Goal: Task Accomplishment & Management: Complete application form

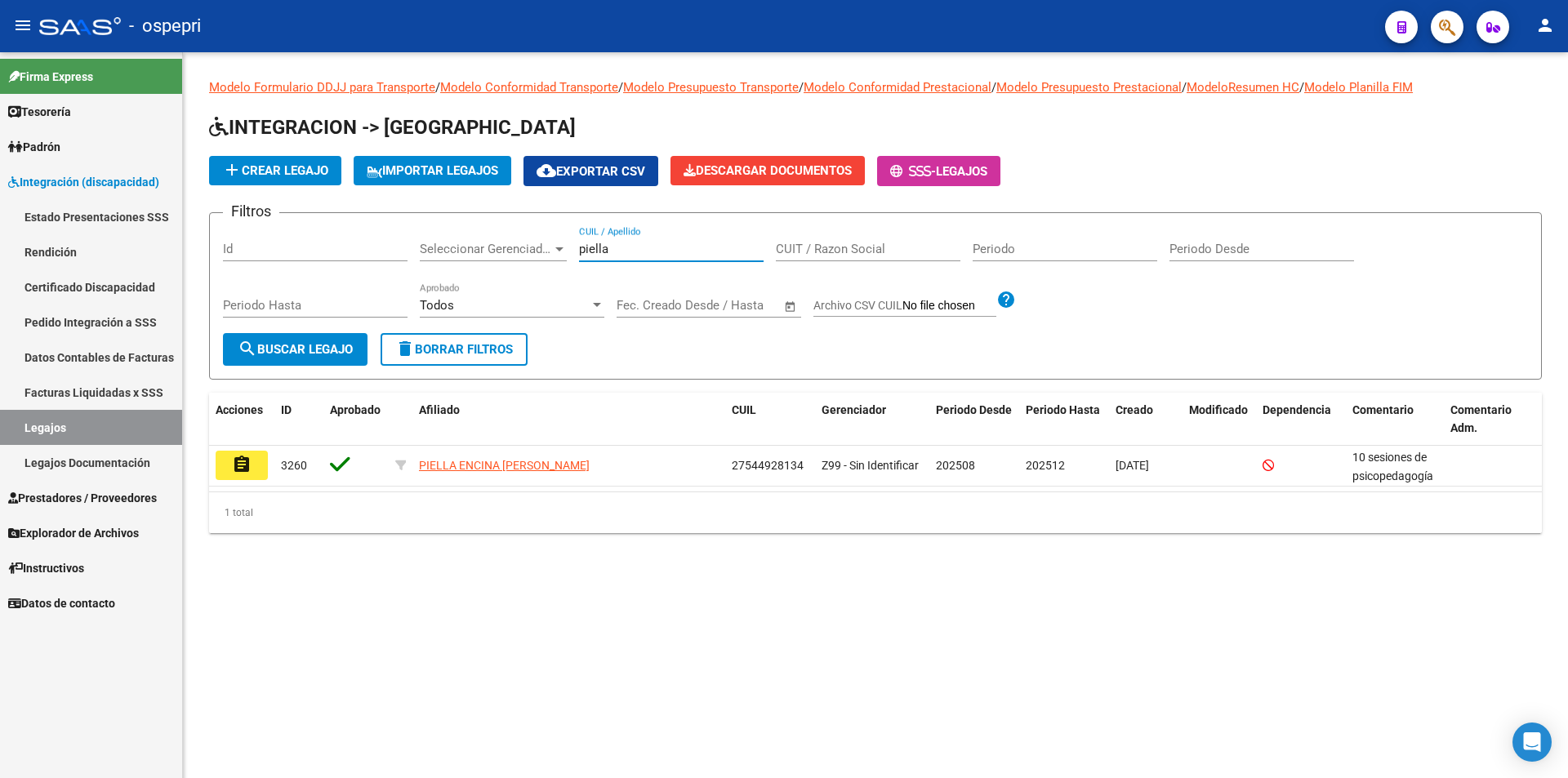
click at [618, 256] on input "piella" at bounding box center [671, 249] width 184 height 15
drag, startPoint x: 621, startPoint y: 253, endPoint x: 486, endPoint y: 253, distance: 135.0
click at [486, 253] on div "Filtros Id Seleccionar Gerenciador Seleccionar Gerenciador piella CUIL / Apelli…" at bounding box center [874, 279] width 1305 height 107
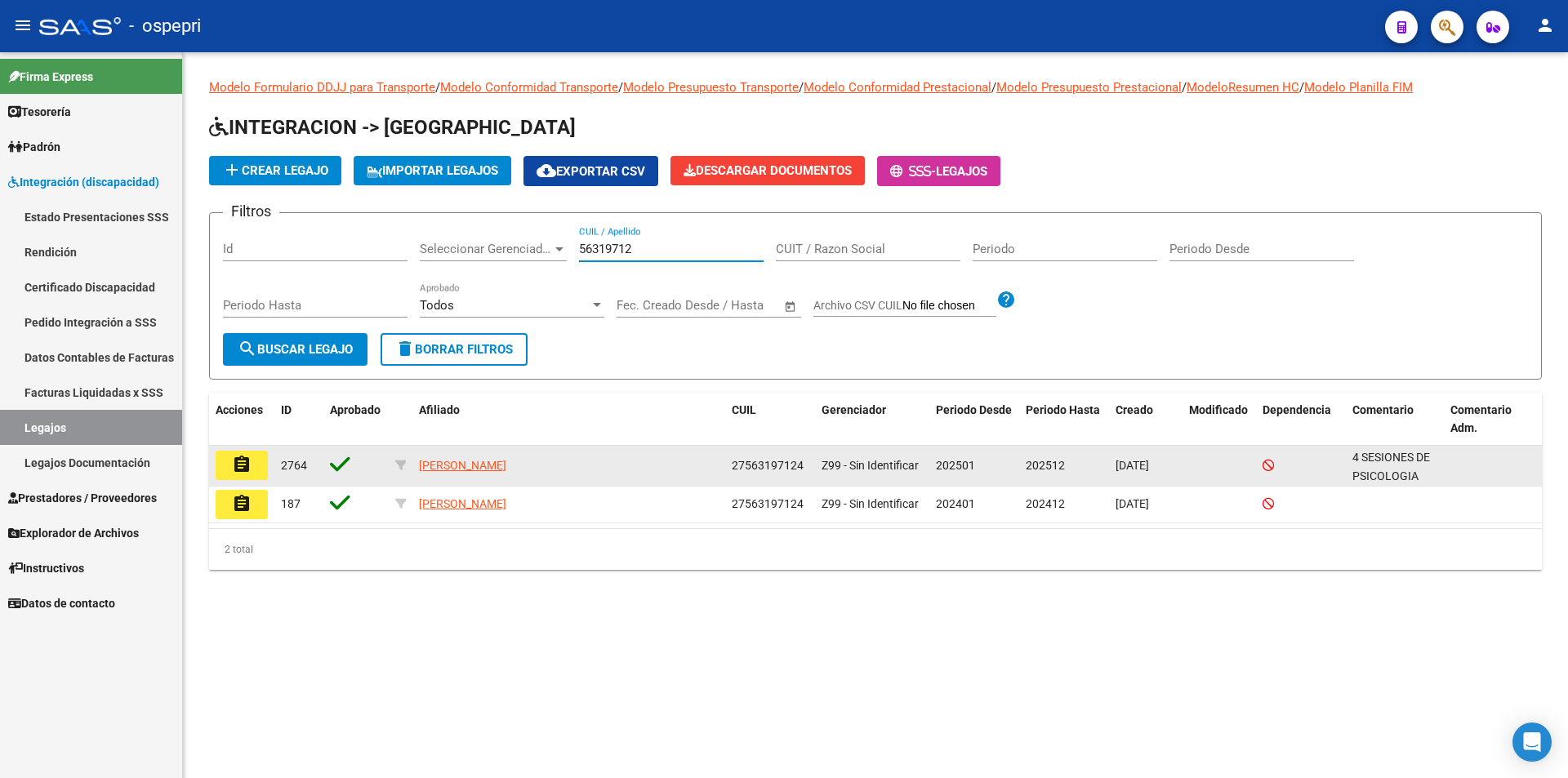
type input "56319712"
click at [243, 459] on mat-icon "assignment" at bounding box center [241, 464] width 19 height 19
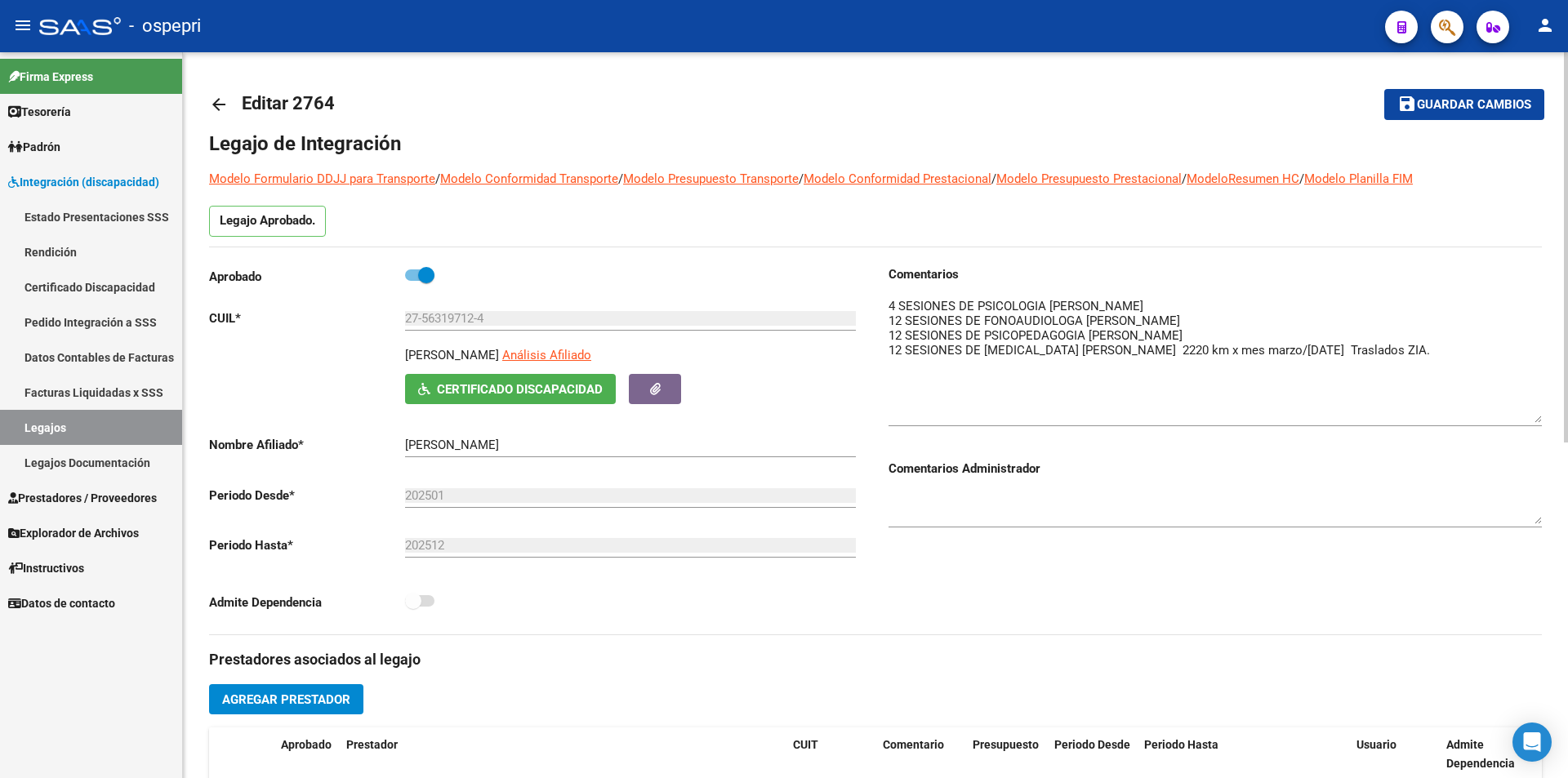
drag, startPoint x: 1532, startPoint y: 327, endPoint x: 1525, endPoint y: 423, distance: 96.3
click at [1525, 423] on textarea at bounding box center [1214, 360] width 653 height 126
click at [1208, 295] on div at bounding box center [1214, 357] width 653 height 146
click at [1169, 300] on textarea at bounding box center [1214, 362] width 653 height 130
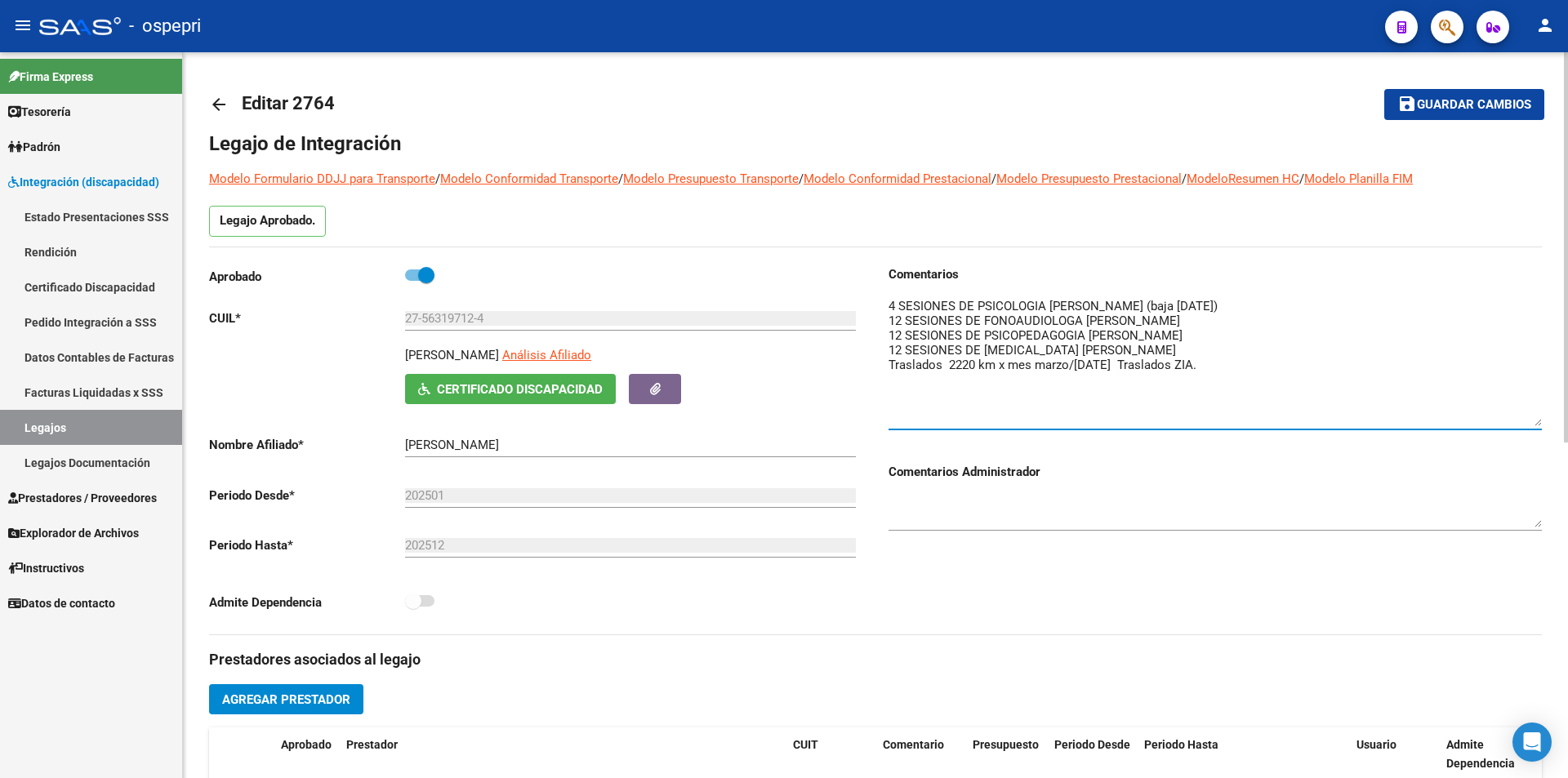
click at [1233, 323] on textarea at bounding box center [1214, 362] width 653 height 130
click at [1241, 340] on textarea at bounding box center [1214, 362] width 653 height 130
click at [1199, 350] on textarea at bounding box center [1214, 362] width 653 height 130
click at [1253, 348] on textarea at bounding box center [1214, 362] width 653 height 130
click at [1287, 348] on textarea at bounding box center [1214, 362] width 653 height 130
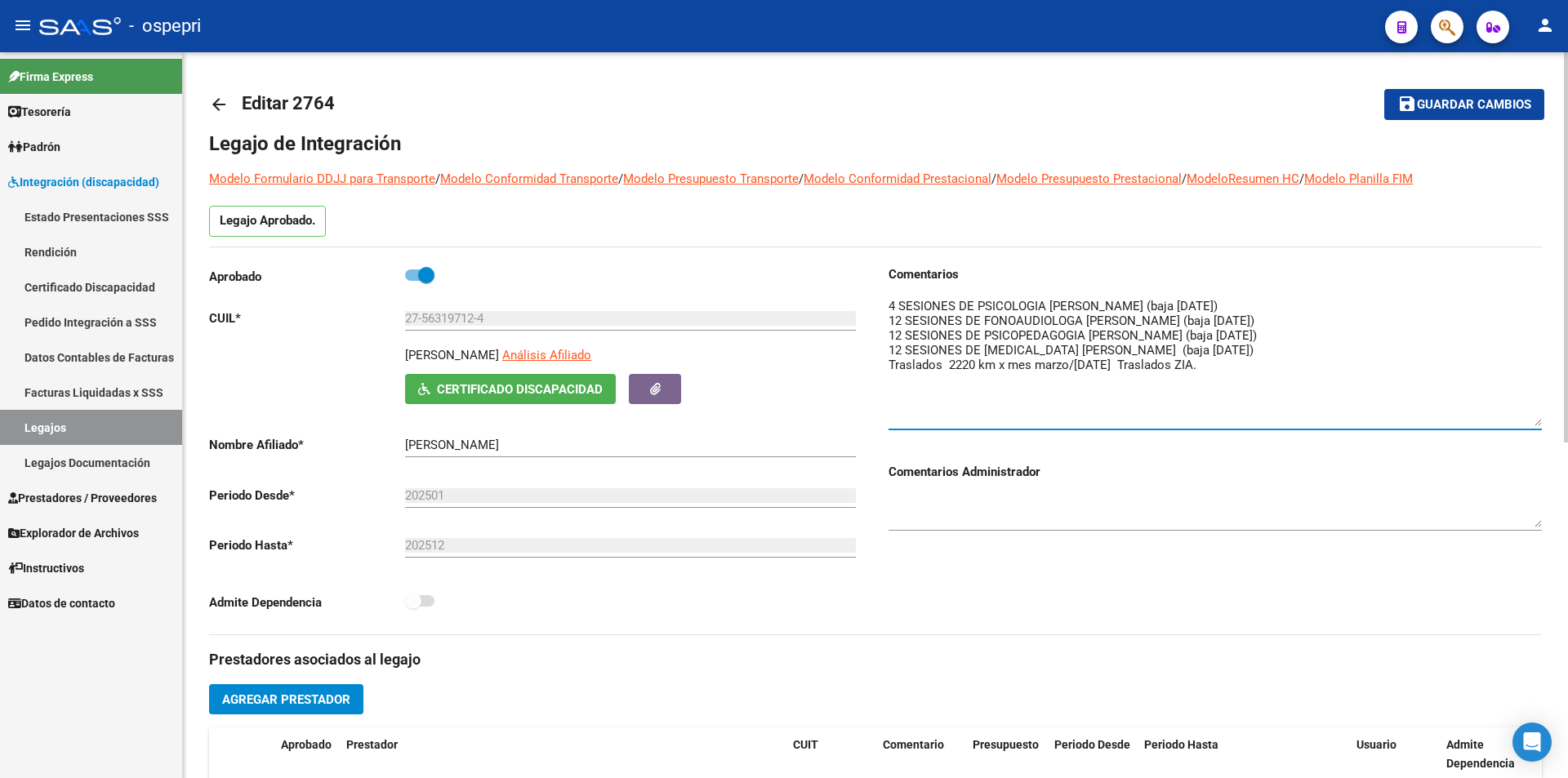
click at [1257, 367] on textarea at bounding box center [1214, 362] width 653 height 130
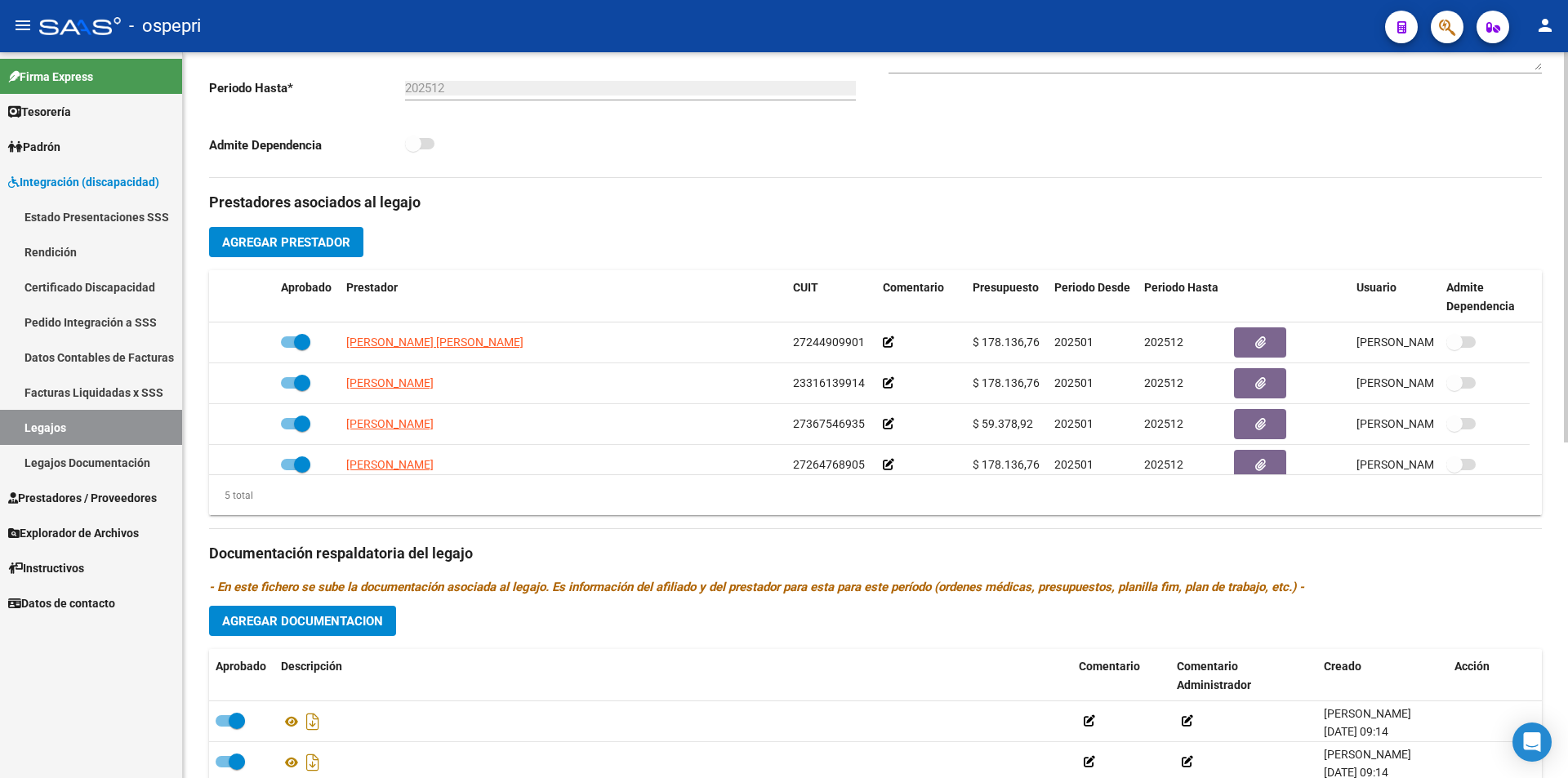
scroll to position [490, 0]
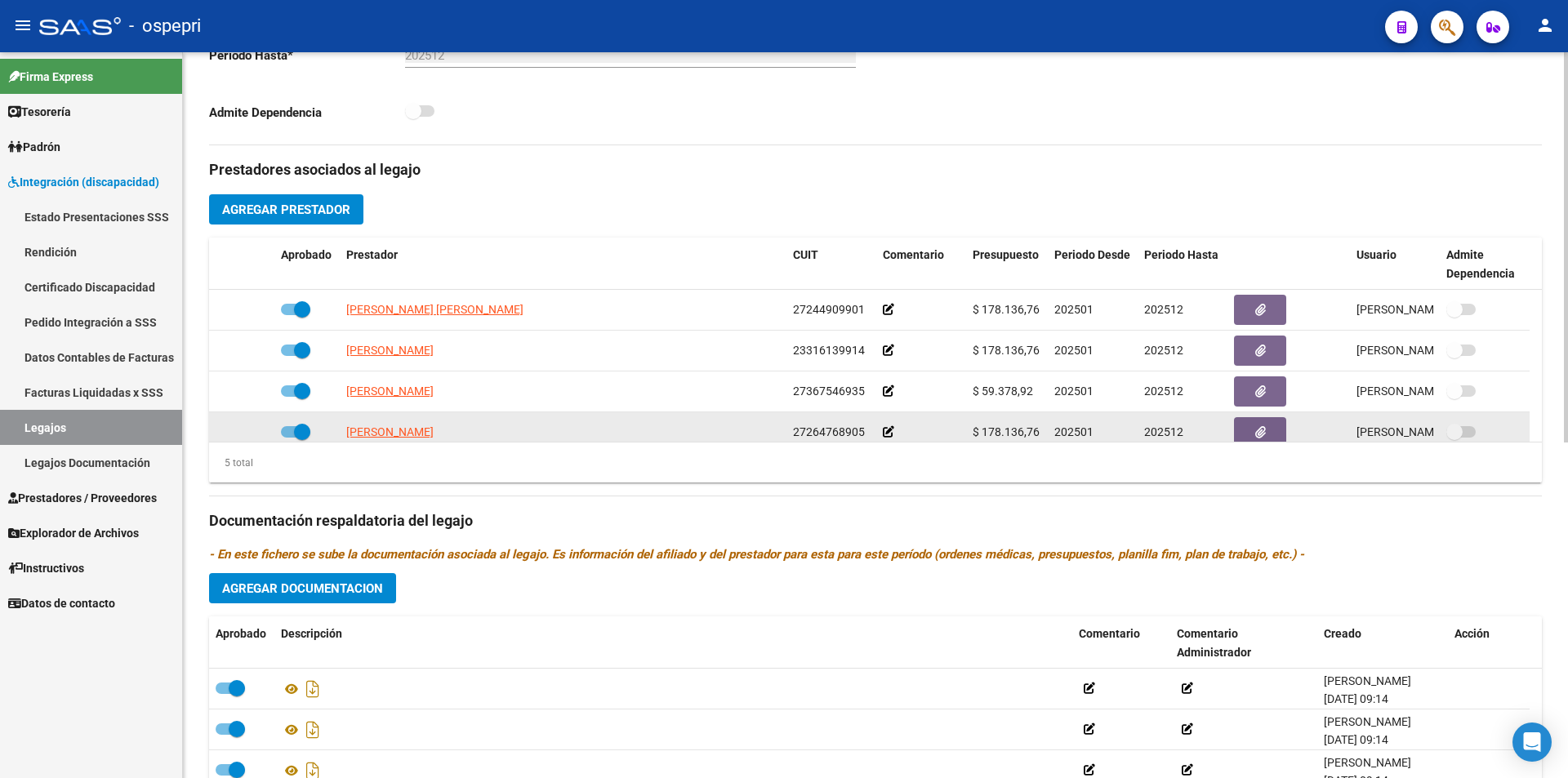
type textarea "4 SESIONES DE PSICOLOGIA [PERSON_NAME] (baja [DATE]) 12 SESIONES DE FONOAUDIOLO…"
click at [293, 430] on span at bounding box center [295, 431] width 29 height 12
click at [289, 438] on input "checkbox" at bounding box center [288, 438] width 1 height 1
checkbox input "false"
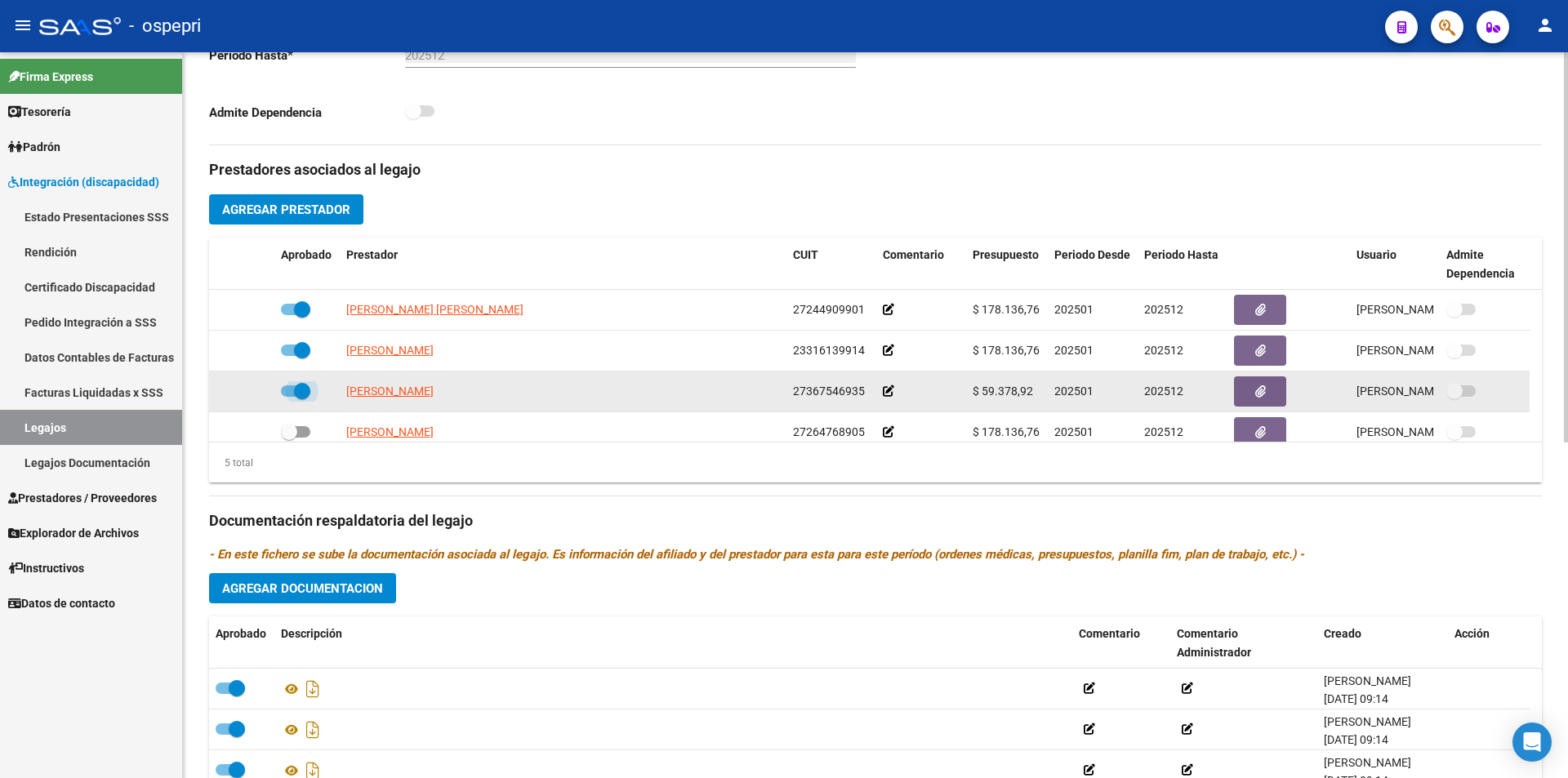
click at [293, 389] on span at bounding box center [295, 391] width 29 height 12
click at [289, 397] on input "checkbox" at bounding box center [288, 397] width 1 height 1
checkbox input "false"
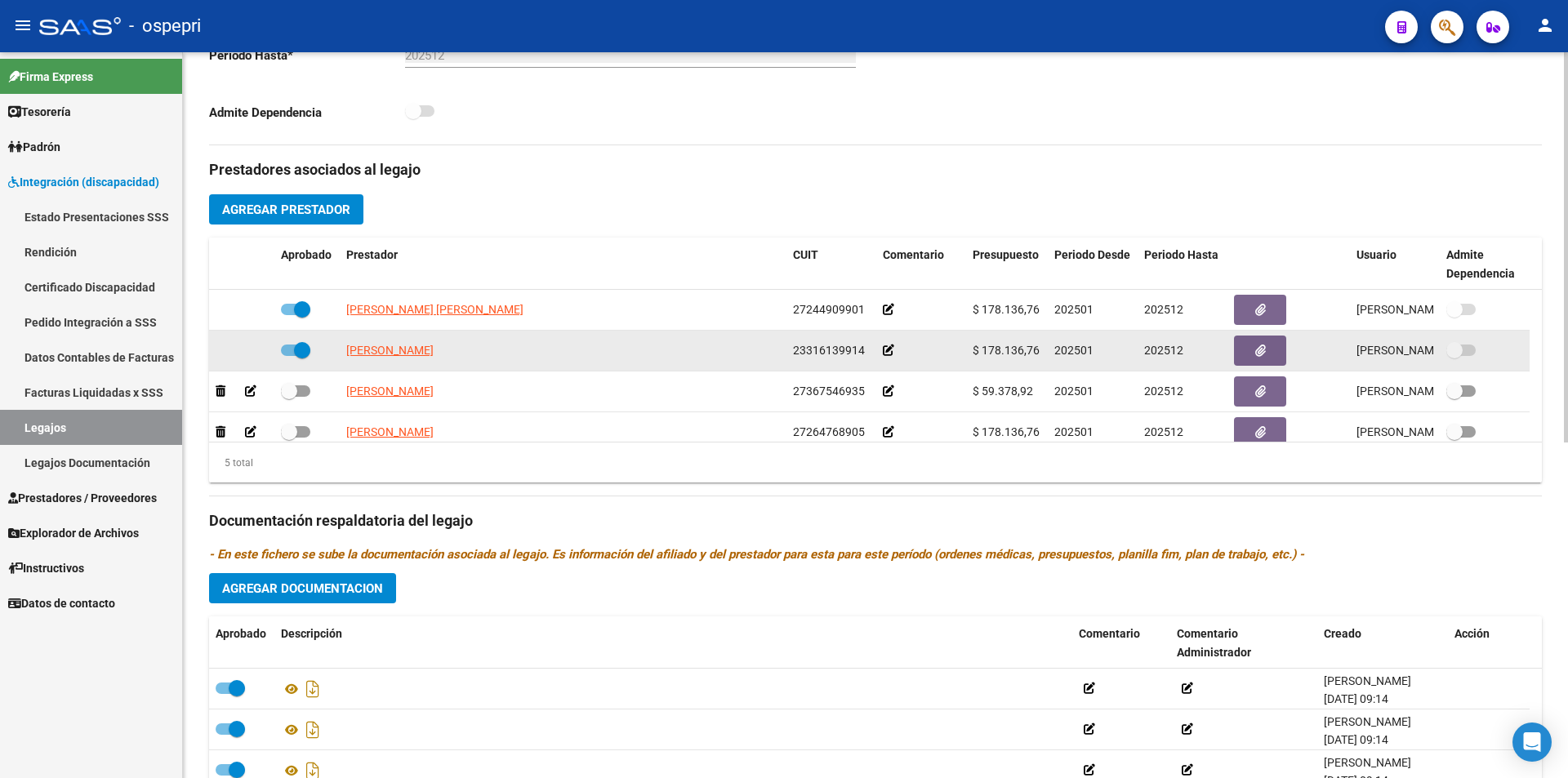
click at [294, 351] on span at bounding box center [302, 350] width 16 height 16
click at [289, 356] on input "checkbox" at bounding box center [288, 356] width 1 height 1
checkbox input "false"
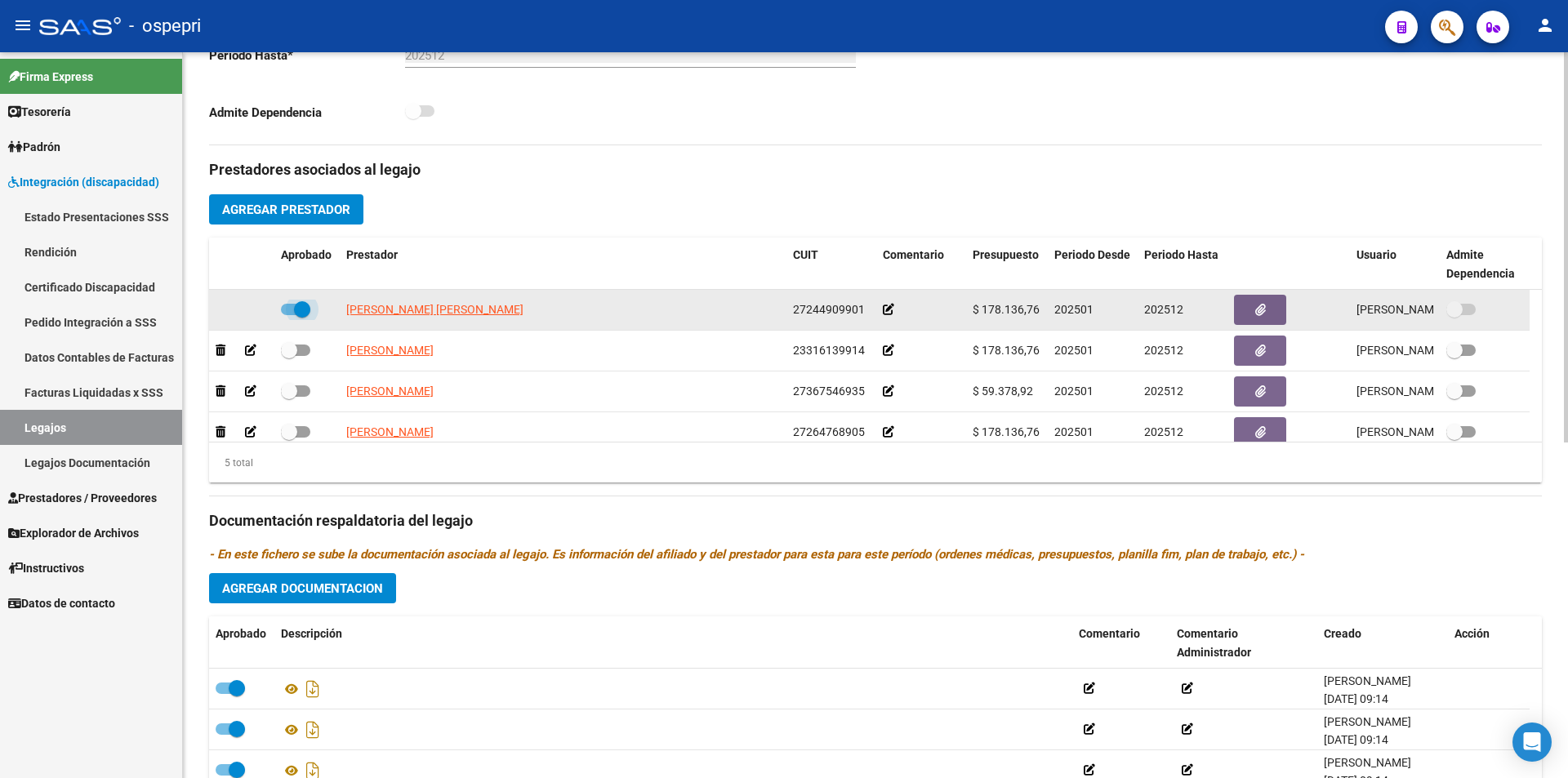
click at [293, 306] on span at bounding box center [295, 309] width 29 height 12
click at [289, 316] on input "checkbox" at bounding box center [288, 316] width 1 height 1
checkbox input "false"
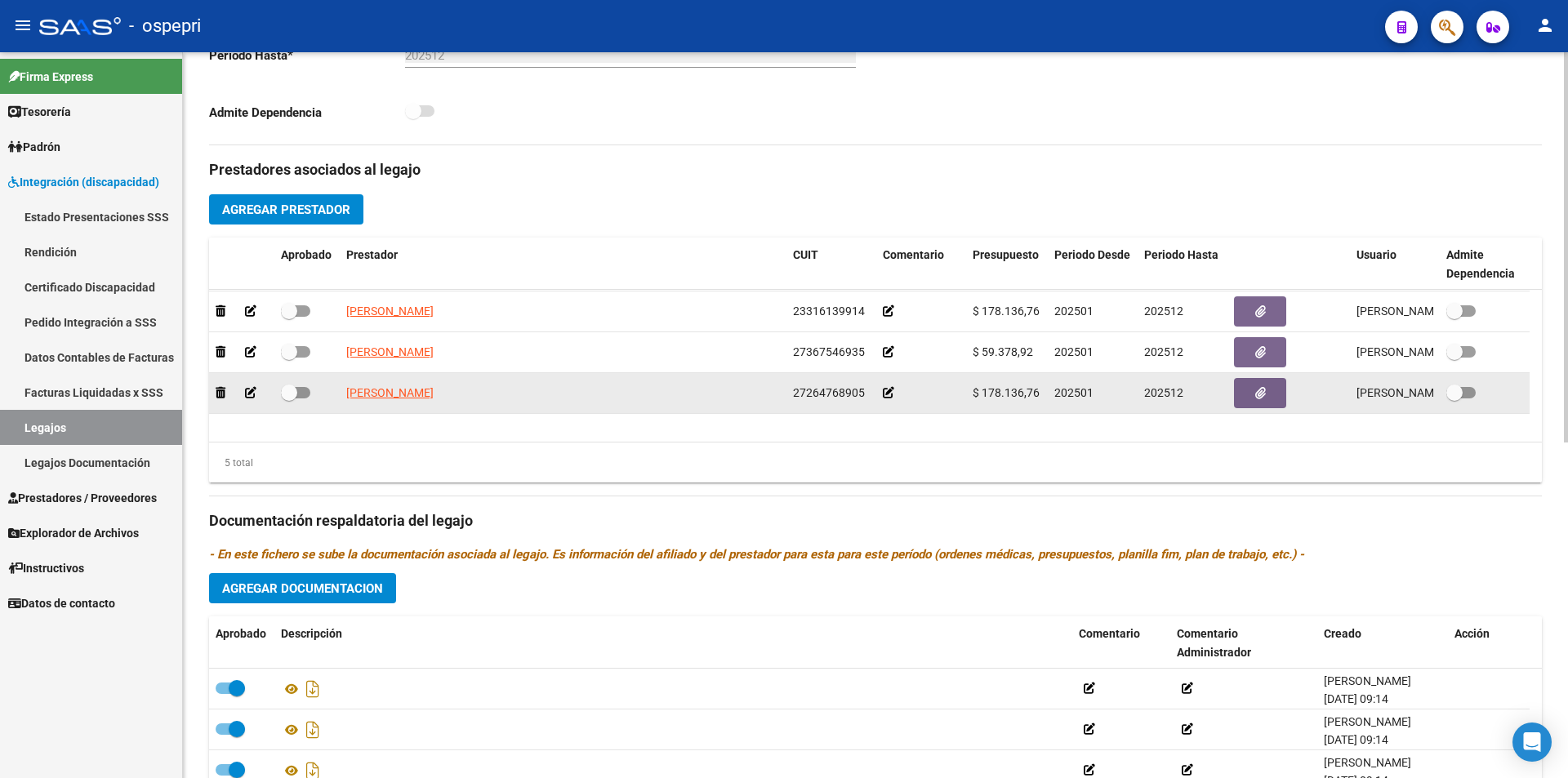
scroll to position [57, 0]
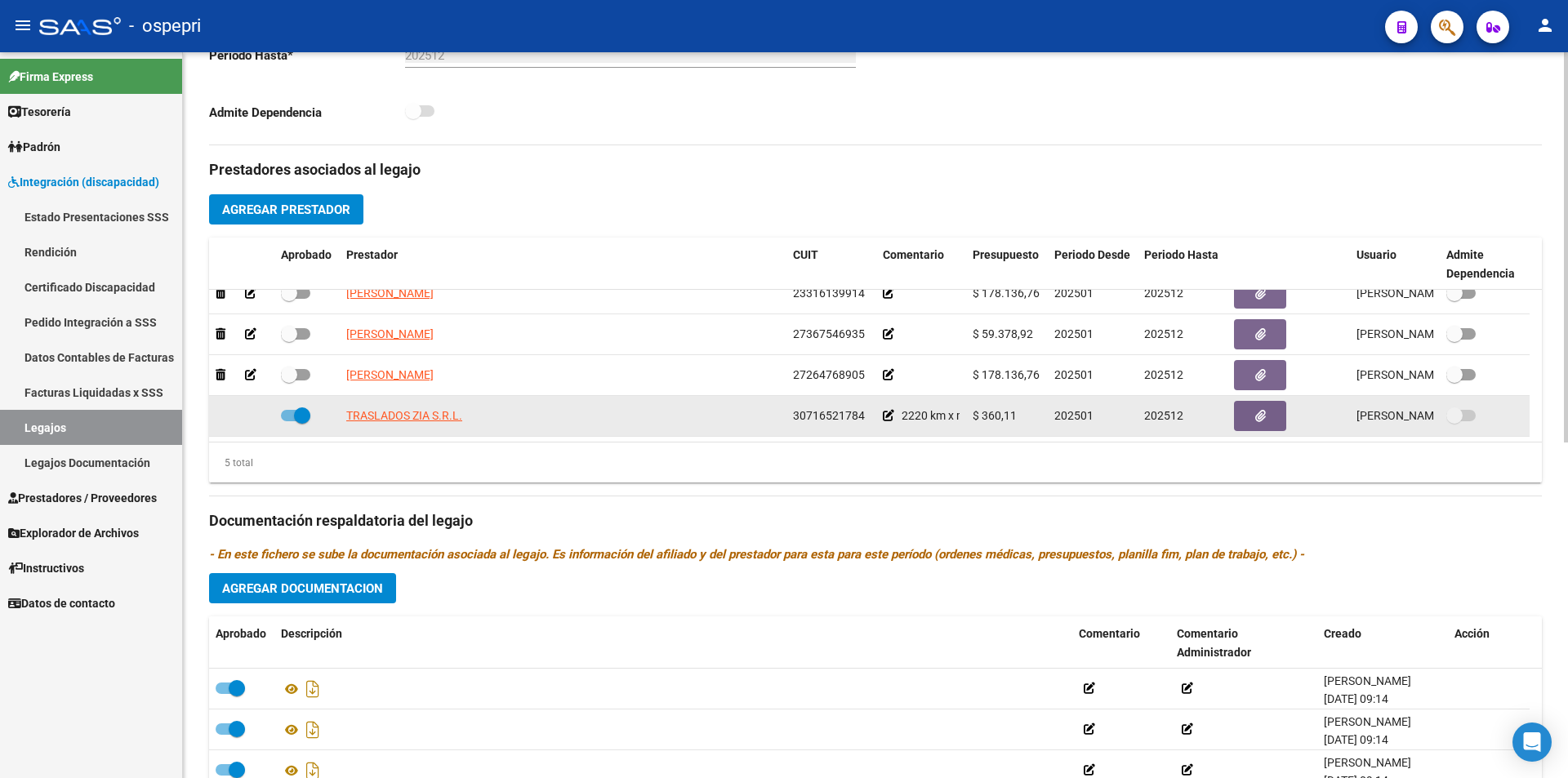
click at [289, 414] on span at bounding box center [295, 416] width 29 height 12
click at [289, 421] on input "checkbox" at bounding box center [288, 421] width 1 height 1
checkbox input "false"
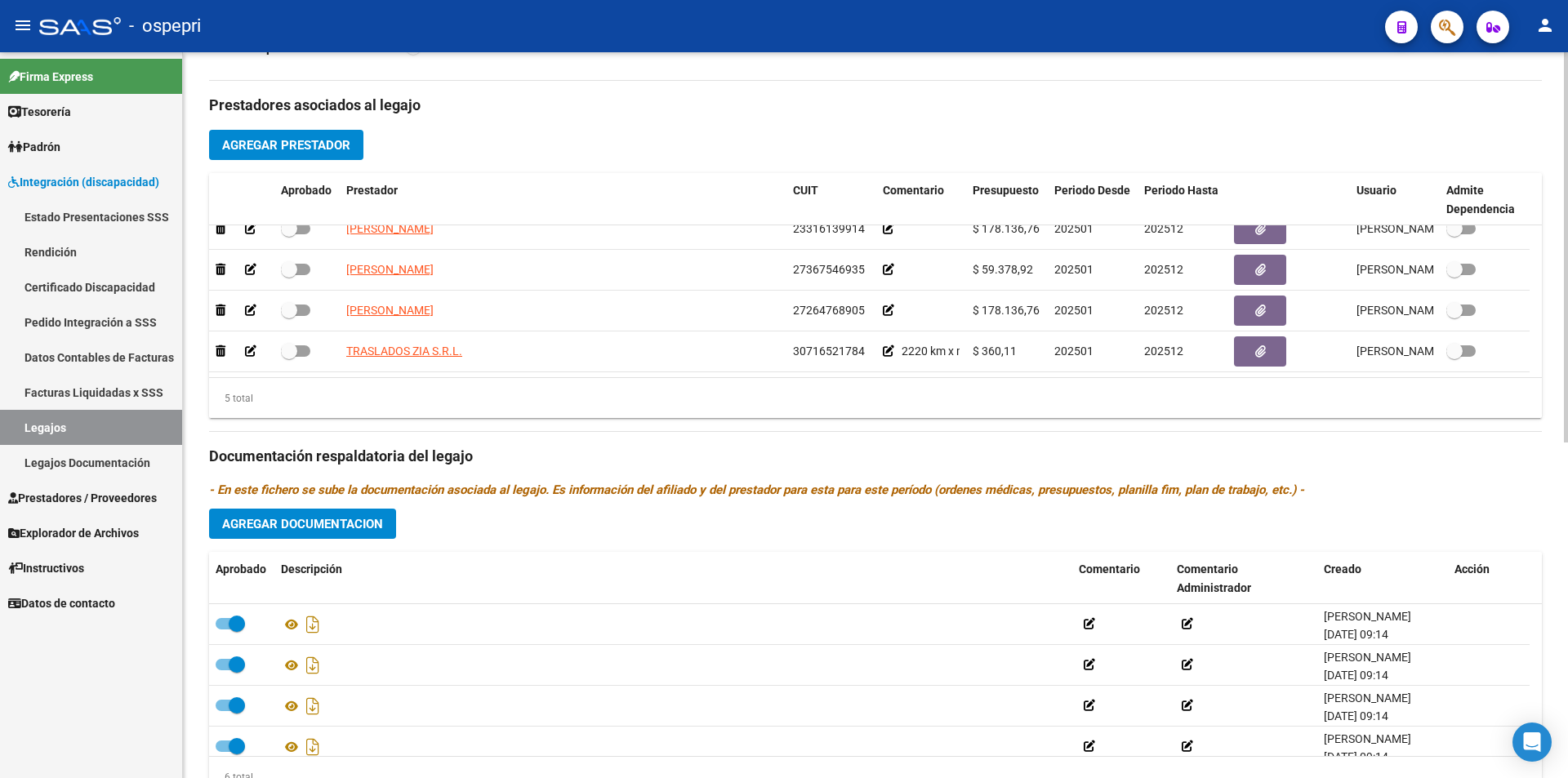
scroll to position [626, 0]
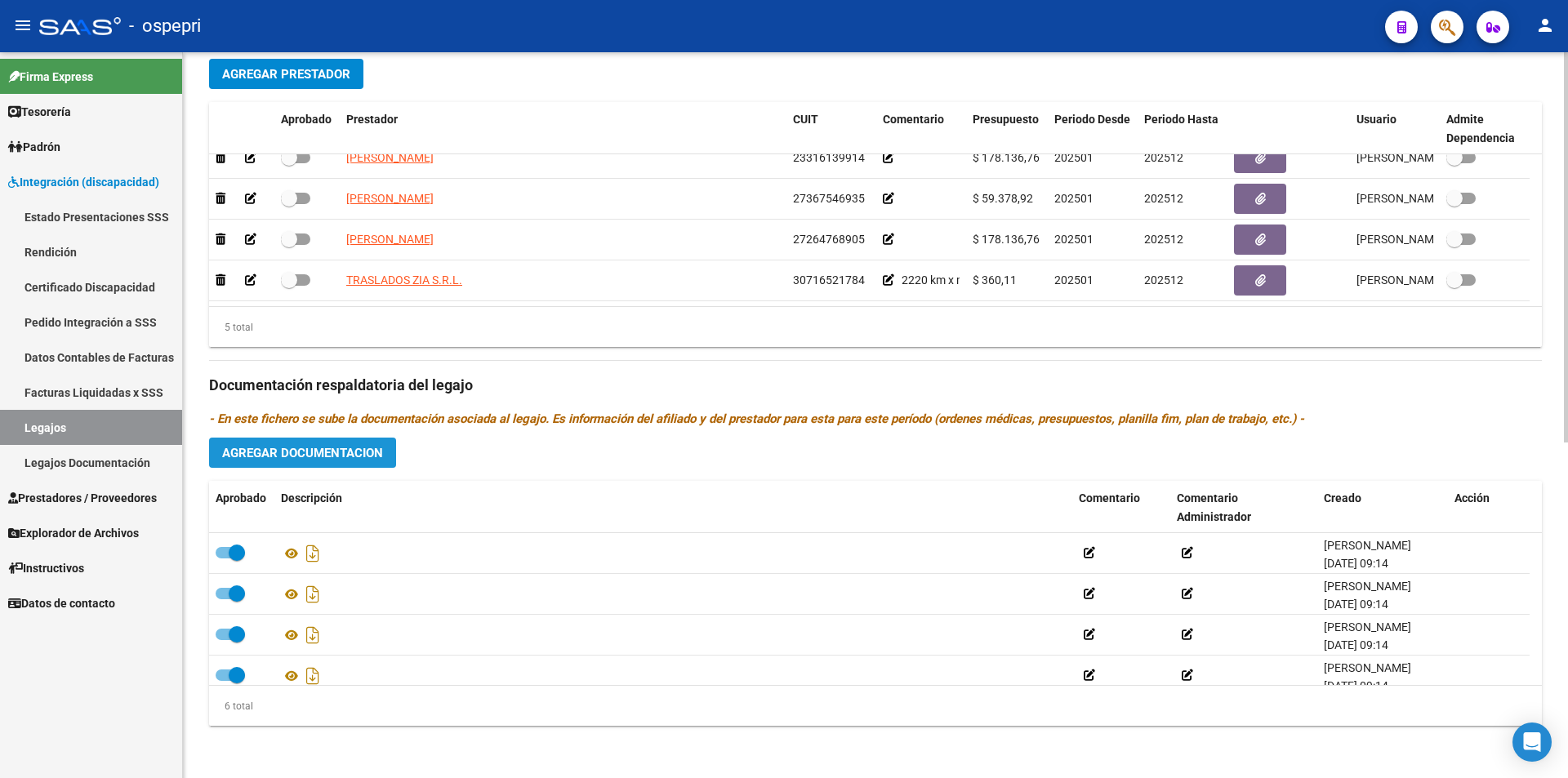
click at [331, 459] on span "Agregar Documentacion" at bounding box center [303, 453] width 160 height 15
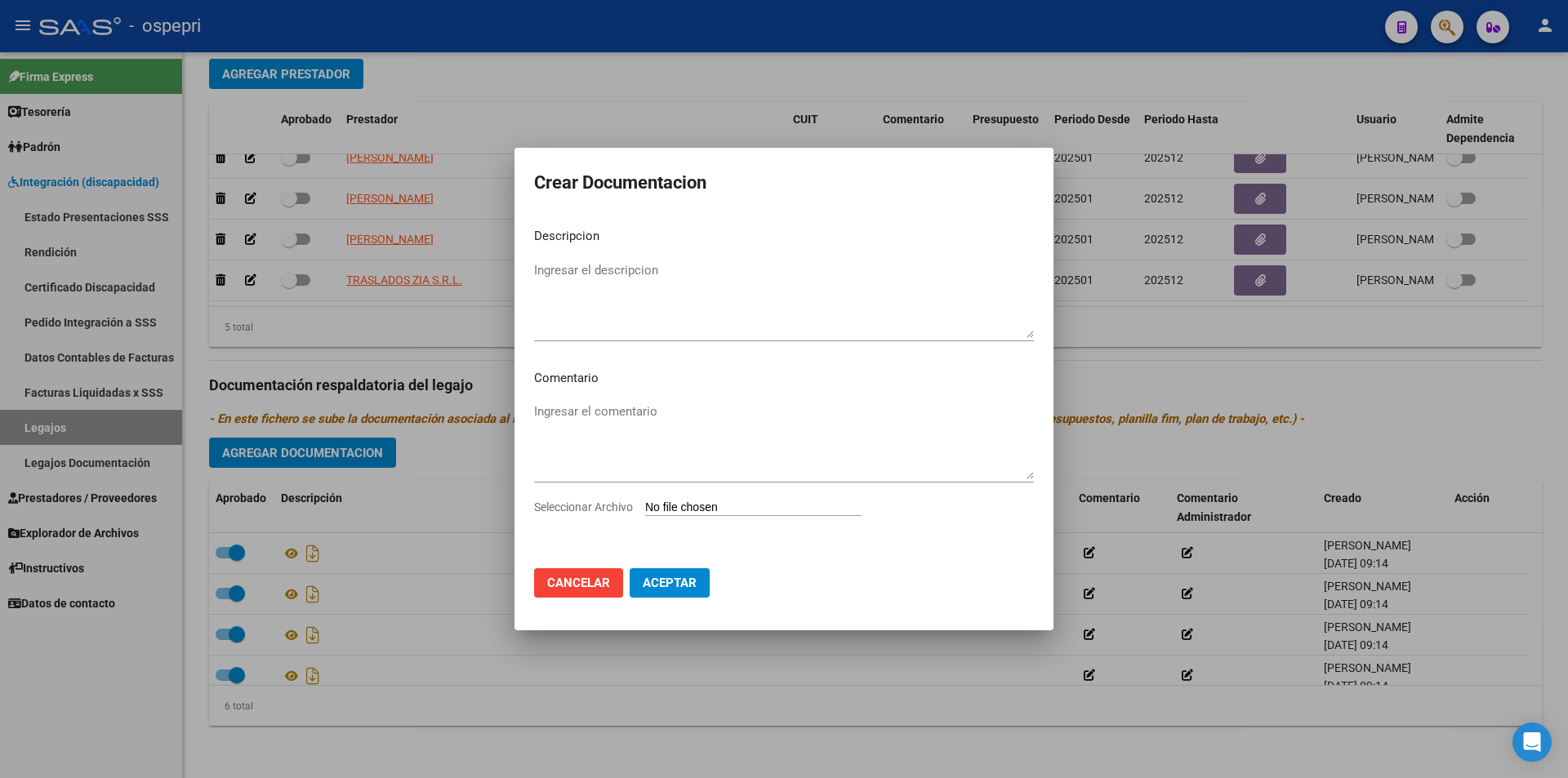
type input "C:\fakepath\Baja de terapias de [PERSON_NAME].pdf"
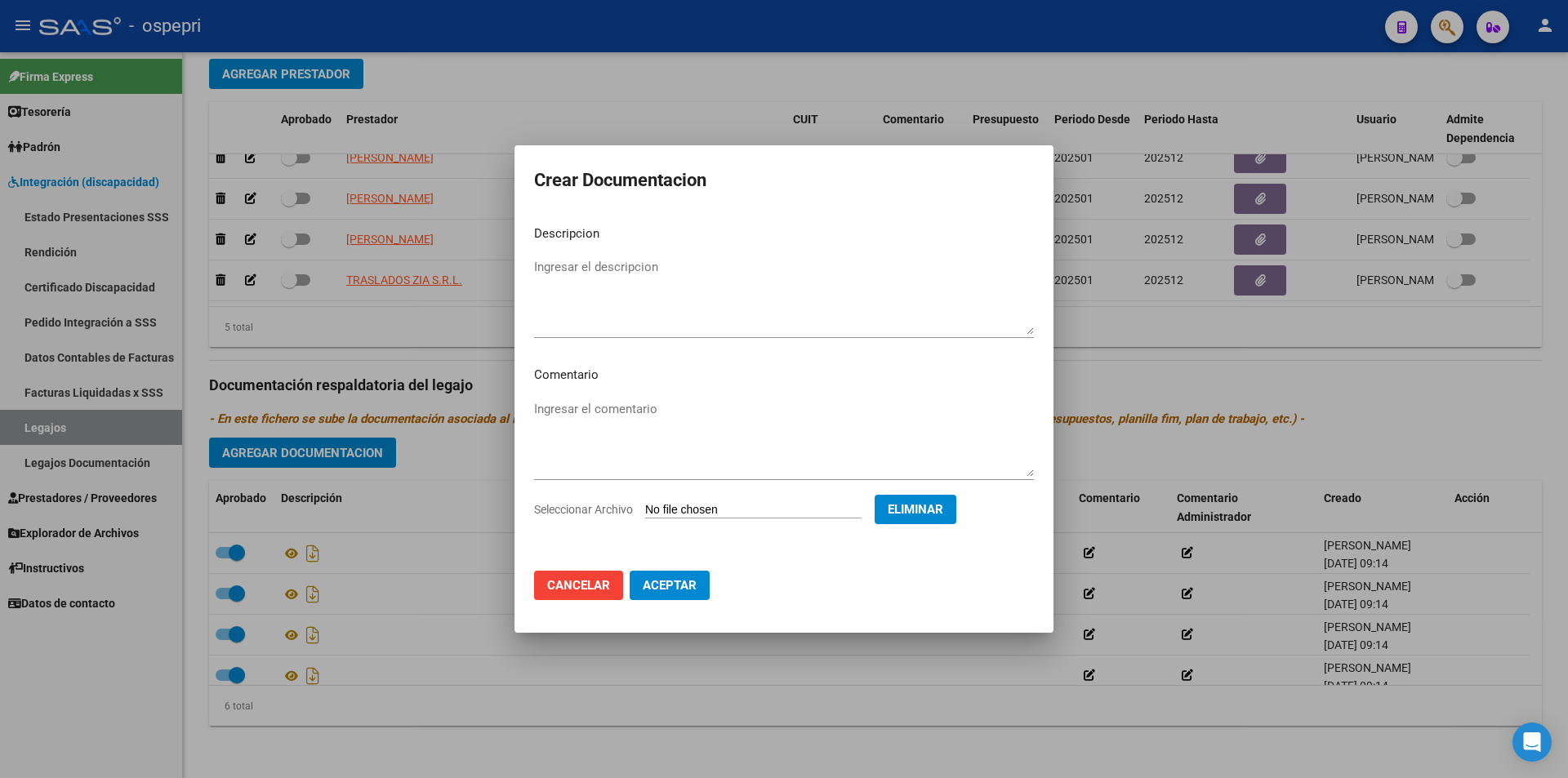
click at [573, 395] on mat-dialog-content "Descripcion Ingresar el descripcion Comentario Ingresar el comentario Seleccion…" at bounding box center [783, 386] width 539 height 347
click at [568, 411] on textarea "Ingresar el comentario" at bounding box center [784, 439] width 500 height 77
type textarea "notas de BAJA de terapeutas."
click at [677, 586] on span "Aceptar" at bounding box center [669, 586] width 54 height 15
checkbox input "false"
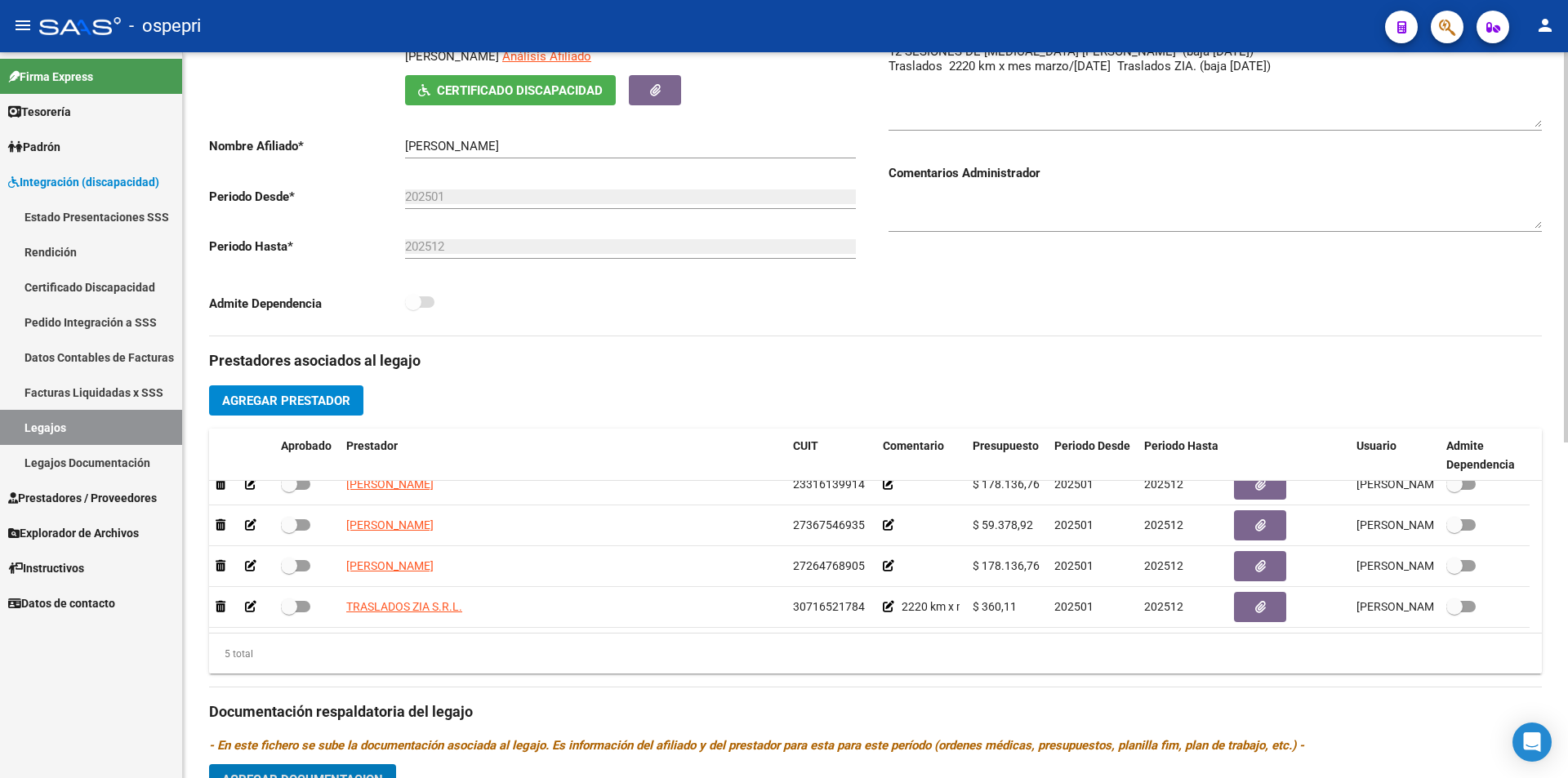
scroll to position [0, 0]
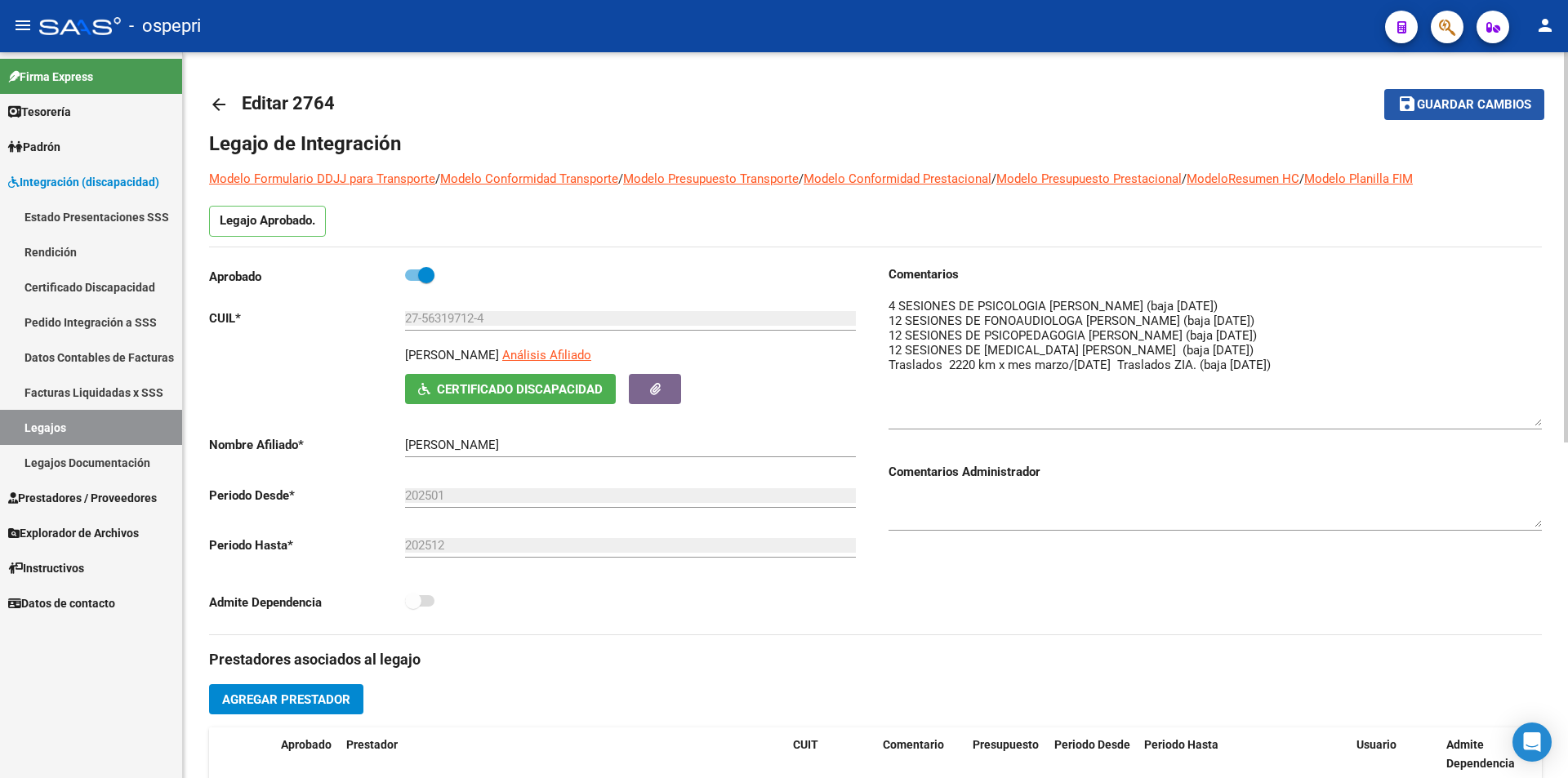
click at [1478, 101] on span "Guardar cambios" at bounding box center [1473, 105] width 114 height 15
click at [1465, 111] on span "Guardar cambios" at bounding box center [1473, 105] width 114 height 15
click at [1493, 104] on span "Guardar cambios" at bounding box center [1473, 105] width 114 height 15
